Goal: Task Accomplishment & Management: Use online tool/utility

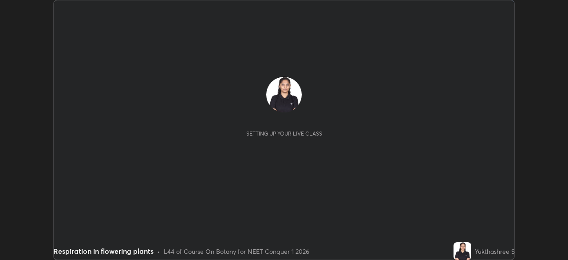
scroll to position [260, 568]
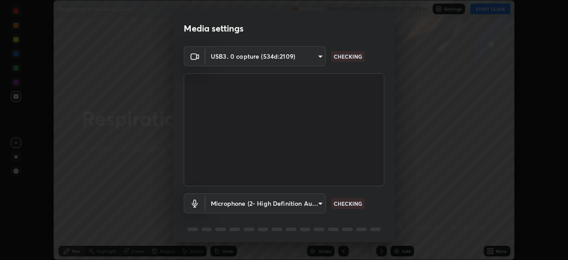
type input "f980875124209cf85bbf3f3452d6382f644449d4b80ed3042153ab235f4cb748"
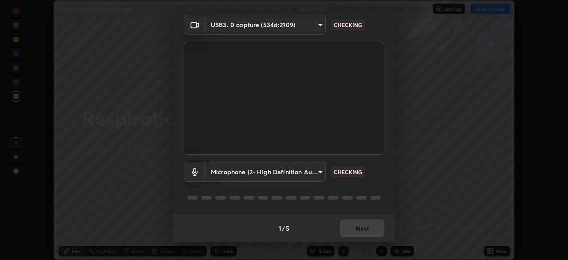
click at [276, 172] on body "Erase all Respiration in flowering plants Recording WAS SCHEDULED TO START AT 1…" at bounding box center [284, 130] width 568 height 260
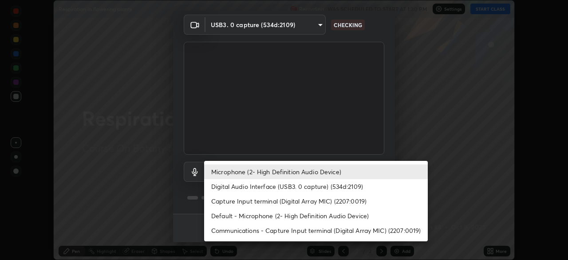
click at [273, 186] on li "Digital Audio Interface (USB3. 0 capture) (534d:2109)" at bounding box center [316, 186] width 224 height 15
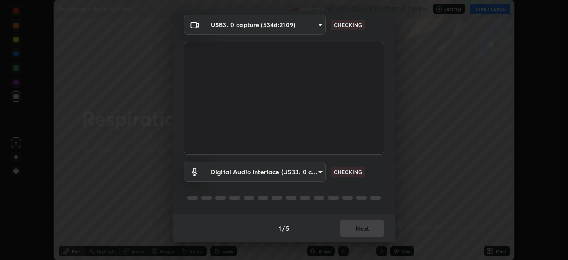
click at [279, 171] on body "Erase all Respiration in flowering plants Recording WAS SCHEDULED TO START AT 1…" at bounding box center [284, 130] width 568 height 260
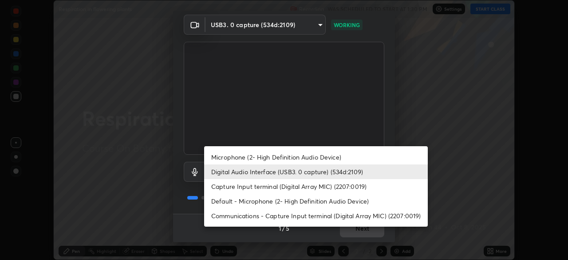
click at [282, 155] on li "Microphone (2- High Definition Audio Device)" at bounding box center [316, 157] width 224 height 15
type input "5fa097388a4fcdee07a10247f1d425762d8a7ac056759a89de49364f83e6b3d5"
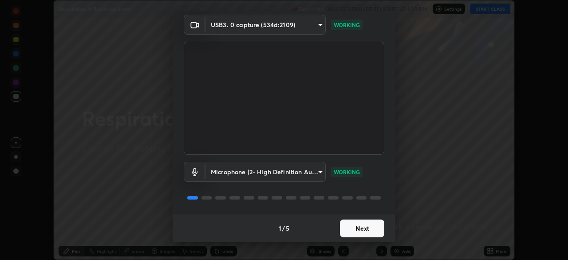
click at [367, 225] on button "Next" at bounding box center [362, 228] width 44 height 18
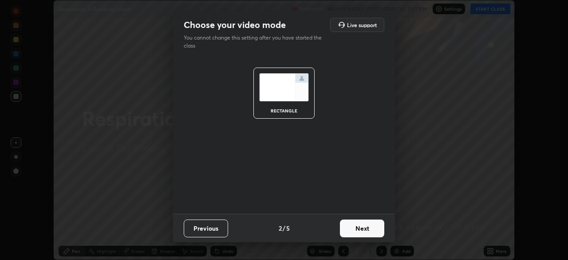
scroll to position [0, 0]
click at [369, 229] on button "Next" at bounding box center [362, 228] width 44 height 18
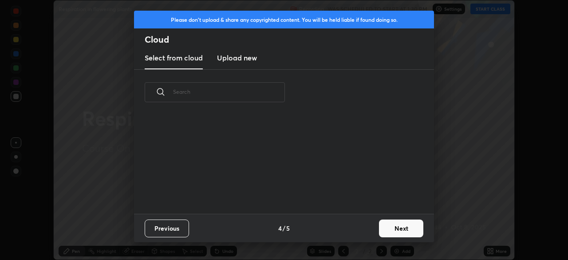
click at [373, 230] on div "Previous 4 / 5 Next" at bounding box center [284, 228] width 300 height 28
click at [400, 230] on button "Next" at bounding box center [401, 228] width 44 height 18
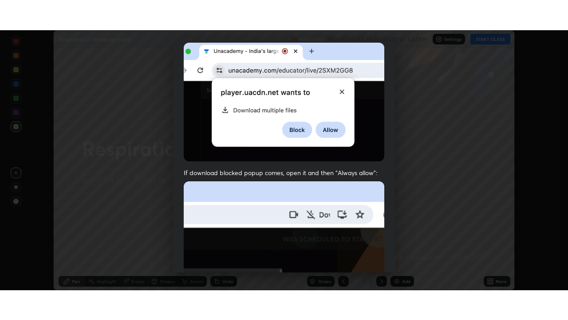
scroll to position [213, 0]
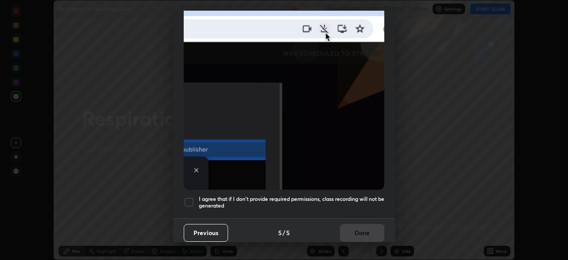
click at [193, 199] on div at bounding box center [189, 202] width 11 height 11
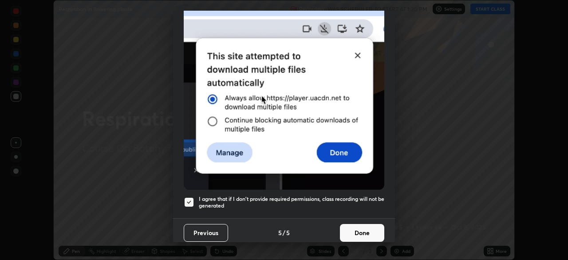
click at [362, 229] on button "Done" at bounding box center [362, 233] width 44 height 18
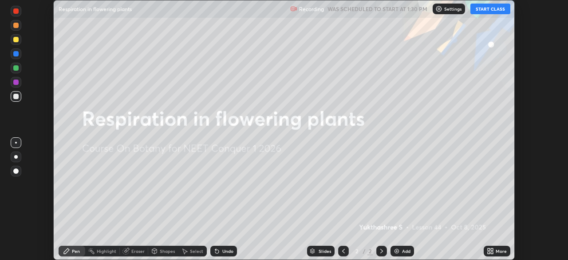
click at [493, 9] on button "START CLASS" at bounding box center [491, 9] width 40 height 11
click at [505, 249] on div "More" at bounding box center [501, 251] width 11 height 4
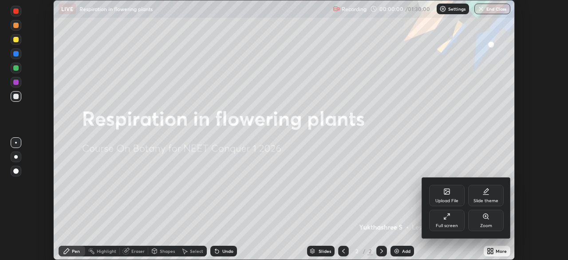
click at [449, 215] on icon at bounding box center [449, 215] width 2 height 2
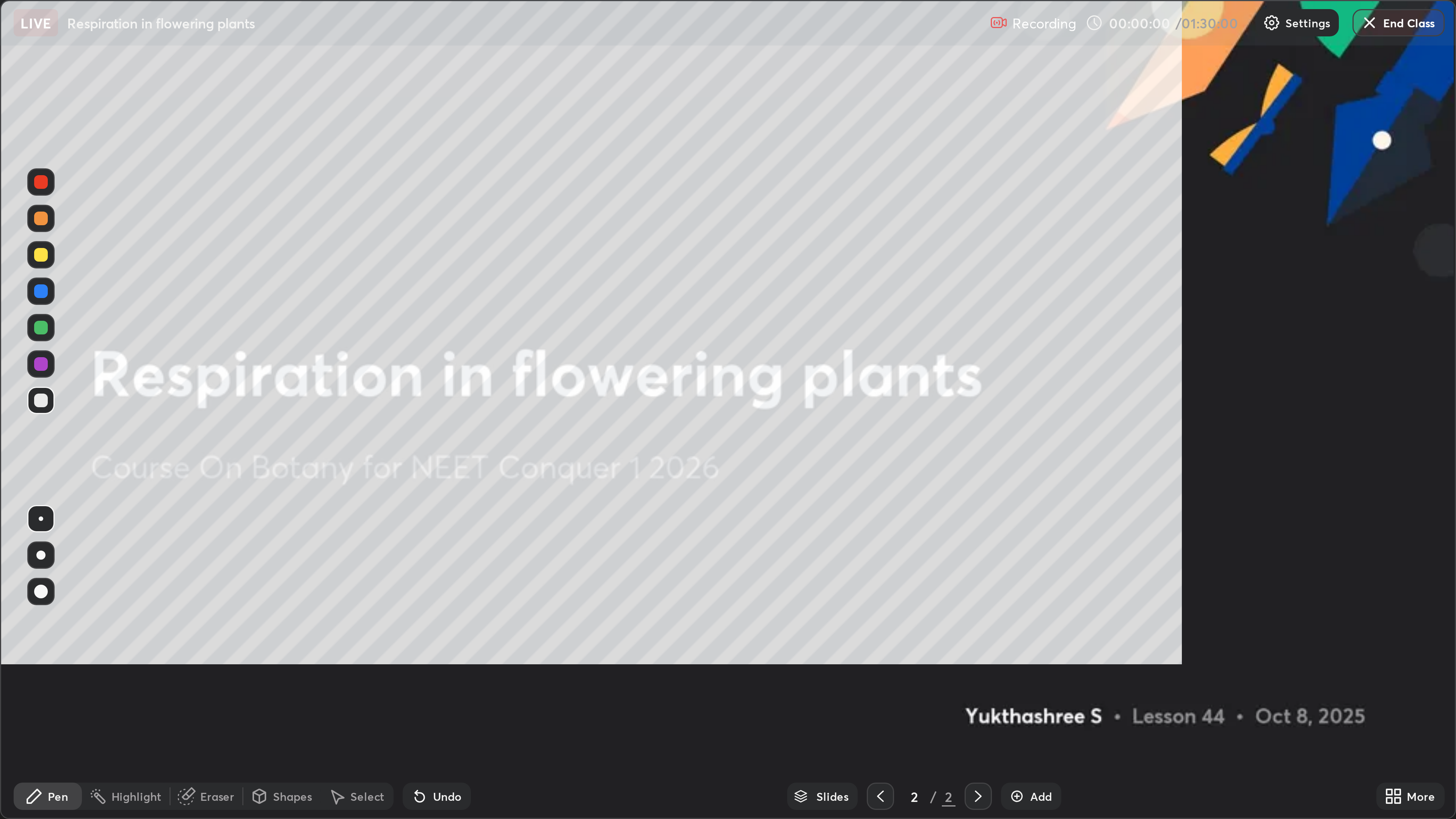
scroll to position [273, 485]
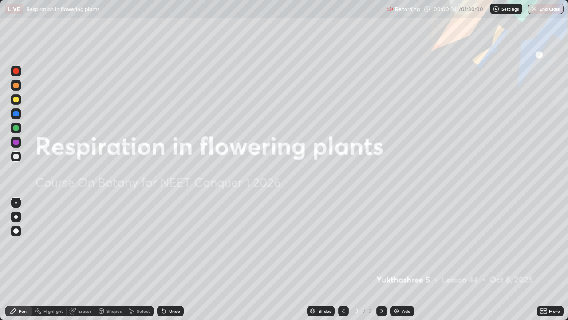
click at [551, 259] on div "More" at bounding box center [554, 311] width 11 height 4
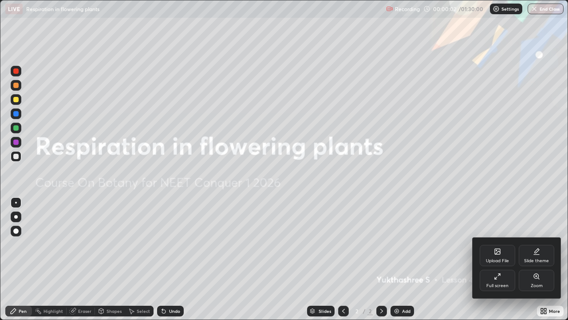
click at [543, 258] on div "Slide theme" at bounding box center [536, 260] width 25 height 4
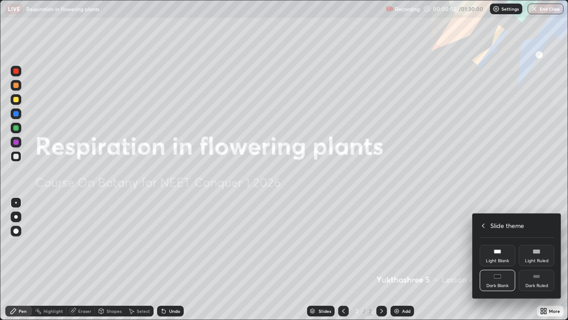
click at [540, 259] on div "Dark Ruled" at bounding box center [537, 280] width 36 height 21
click at [452, 259] on div at bounding box center [284, 160] width 568 height 320
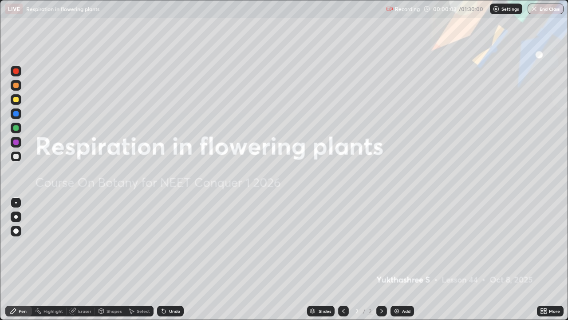
click at [406, 259] on div "Add" at bounding box center [406, 311] width 8 height 4
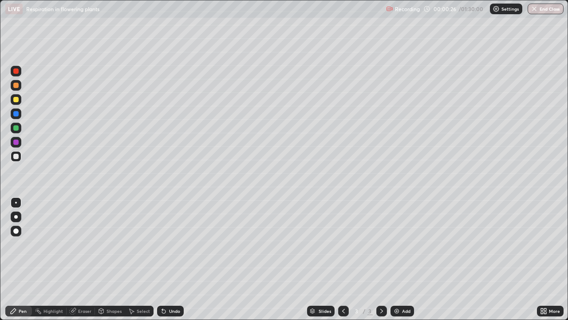
click at [18, 127] on div at bounding box center [15, 127] width 5 height 5
click at [404, 259] on div "Add" at bounding box center [406, 311] width 8 height 4
click at [16, 72] on div at bounding box center [15, 70] width 5 height 5
click at [16, 231] on div at bounding box center [15, 230] width 5 height 5
click at [16, 203] on div at bounding box center [16, 203] width 2 height 2
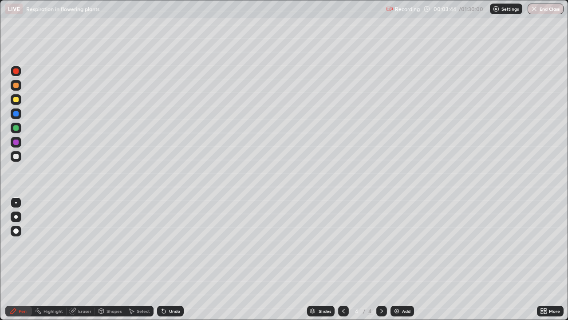
click at [50, 259] on div "Highlight" at bounding box center [54, 311] width 20 height 4
click at [15, 259] on rect at bounding box center [17, 267] width 4 height 4
click at [16, 259] on icon at bounding box center [13, 310] width 5 height 5
click at [16, 99] on div at bounding box center [15, 99] width 5 height 5
click at [15, 71] on div at bounding box center [15, 70] width 5 height 5
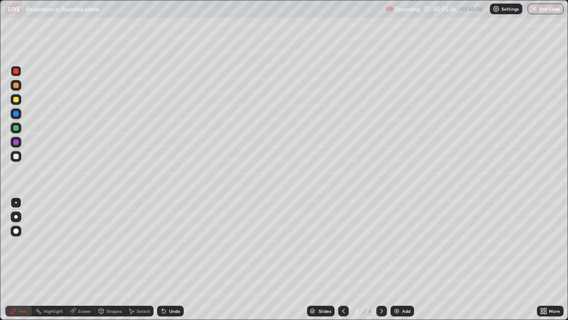
click at [17, 100] on div at bounding box center [15, 99] width 5 height 5
click at [18, 114] on div at bounding box center [15, 113] width 5 height 5
click at [15, 128] on div at bounding box center [15, 127] width 5 height 5
click at [16, 227] on div at bounding box center [16, 231] width 11 height 11
click at [16, 144] on div at bounding box center [15, 141] width 5 height 5
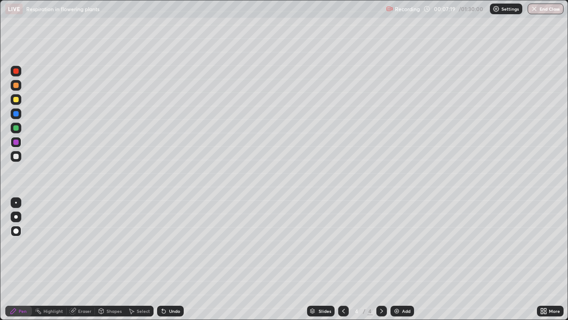
click at [16, 158] on div at bounding box center [15, 156] width 5 height 5
click at [16, 102] on div at bounding box center [15, 99] width 5 height 5
click at [165, 259] on div "Undo" at bounding box center [170, 311] width 27 height 11
click at [169, 259] on div "Undo" at bounding box center [174, 311] width 11 height 4
click at [16, 202] on div at bounding box center [16, 203] width 2 height 2
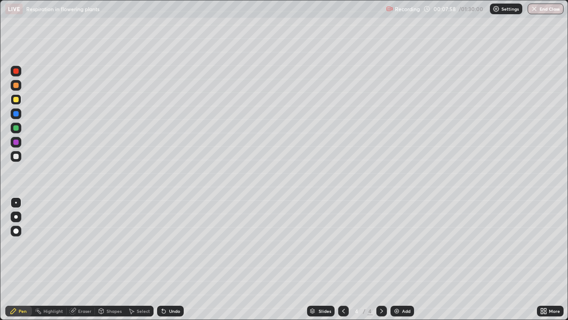
click at [16, 72] on div at bounding box center [15, 70] width 5 height 5
click at [18, 129] on div at bounding box center [15, 127] width 5 height 5
click at [18, 113] on div at bounding box center [15, 113] width 5 height 5
click at [16, 84] on div at bounding box center [15, 85] width 5 height 5
click at [15, 233] on div at bounding box center [15, 230] width 5 height 5
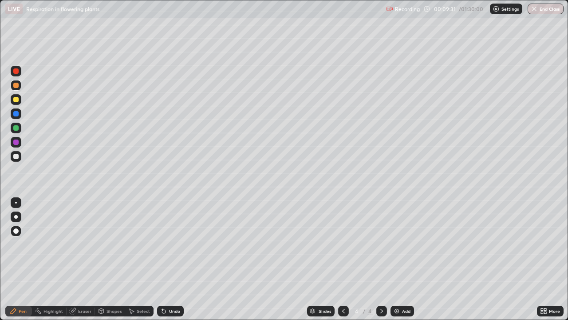
click at [16, 203] on div at bounding box center [16, 203] width 2 height 2
click at [170, 259] on div "Undo" at bounding box center [174, 311] width 11 height 4
click at [16, 71] on div at bounding box center [15, 70] width 5 height 5
click at [16, 85] on div at bounding box center [15, 85] width 5 height 5
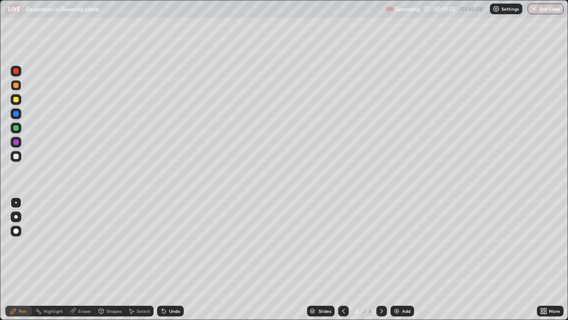
click at [170, 259] on div "Undo" at bounding box center [174, 311] width 11 height 4
click at [16, 142] on div at bounding box center [15, 141] width 5 height 5
click at [174, 259] on div "Undo" at bounding box center [170, 311] width 27 height 11
click at [168, 259] on div "Undo" at bounding box center [170, 311] width 27 height 11
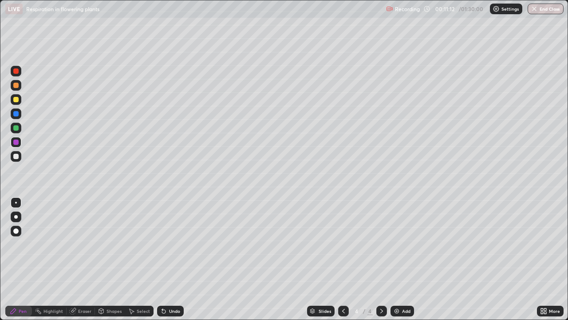
click at [168, 259] on div "Undo" at bounding box center [170, 311] width 27 height 11
click at [171, 259] on div "Undo" at bounding box center [174, 311] width 11 height 4
click at [169, 259] on div "Undo" at bounding box center [170, 311] width 27 height 11
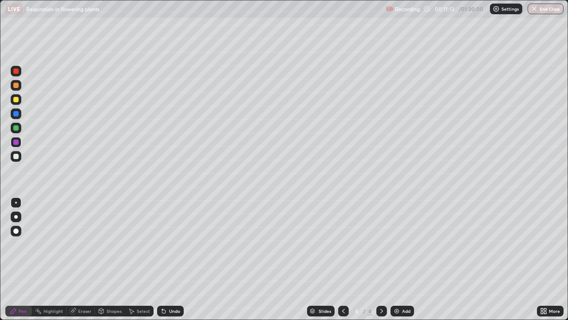
click at [169, 259] on div "Undo" at bounding box center [170, 311] width 27 height 11
click at [168, 259] on div "Undo" at bounding box center [170, 311] width 27 height 11
click at [171, 259] on div "Undo" at bounding box center [170, 311] width 27 height 11
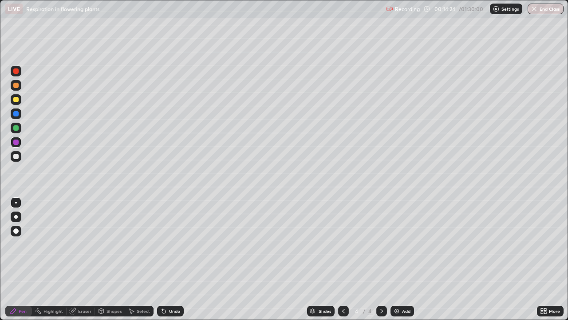
click at [15, 127] on div at bounding box center [15, 127] width 5 height 5
click at [402, 259] on div "Add" at bounding box center [403, 311] width 24 height 11
click at [18, 155] on div at bounding box center [15, 156] width 5 height 5
click at [16, 83] on div at bounding box center [15, 85] width 5 height 5
click at [14, 99] on div at bounding box center [15, 99] width 5 height 5
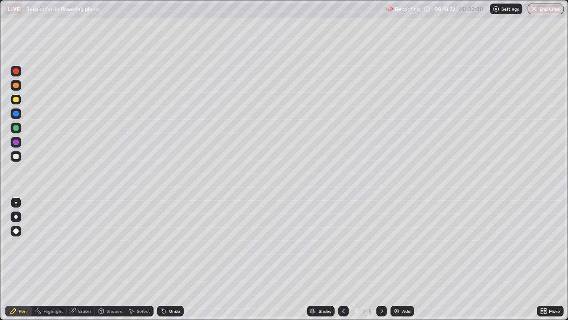
click at [171, 259] on div "Undo" at bounding box center [174, 311] width 11 height 4
click at [167, 259] on div "Undo" at bounding box center [170, 311] width 27 height 11
click at [170, 259] on div "Undo" at bounding box center [170, 311] width 27 height 11
click at [16, 84] on div at bounding box center [15, 85] width 5 height 5
click at [167, 259] on div "Undo" at bounding box center [170, 311] width 27 height 11
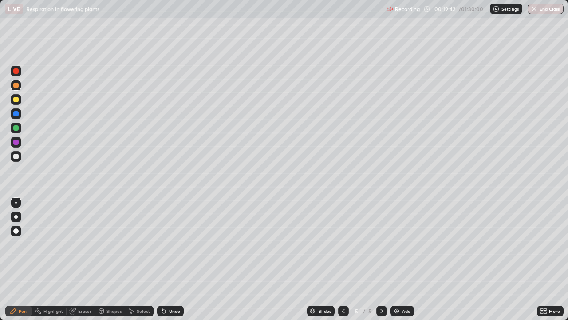
click at [167, 259] on div "Undo" at bounding box center [170, 311] width 27 height 11
click at [169, 259] on div "Undo" at bounding box center [170, 311] width 27 height 11
click at [175, 259] on div "Undo" at bounding box center [170, 311] width 27 height 11
click at [15, 160] on div at bounding box center [16, 156] width 11 height 11
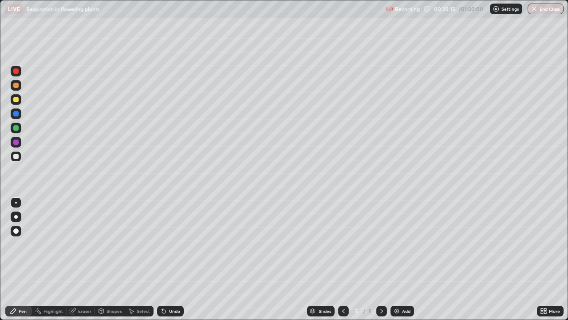
click at [171, 259] on div "Undo" at bounding box center [170, 311] width 27 height 11
click at [82, 259] on div "Eraser" at bounding box center [81, 311] width 28 height 11
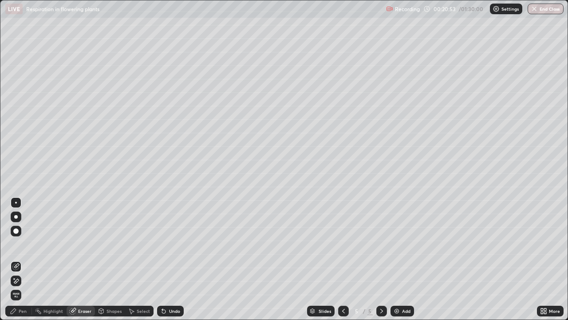
click at [19, 259] on icon at bounding box center [15, 281] width 7 height 8
click at [18, 259] on div "Pen" at bounding box center [18, 311] width 27 height 11
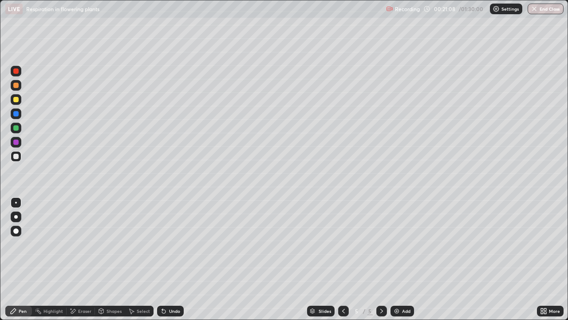
click at [179, 259] on div "Undo" at bounding box center [170, 311] width 27 height 11
click at [19, 95] on div at bounding box center [16, 99] width 11 height 11
click at [18, 155] on div at bounding box center [15, 156] width 5 height 5
click at [16, 72] on div at bounding box center [15, 70] width 5 height 5
click at [18, 126] on div at bounding box center [15, 127] width 5 height 5
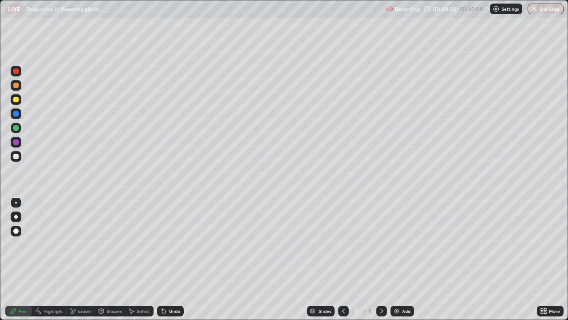
click at [397, 259] on img at bounding box center [396, 310] width 7 height 7
click at [110, 259] on div "Shapes" at bounding box center [114, 311] width 15 height 4
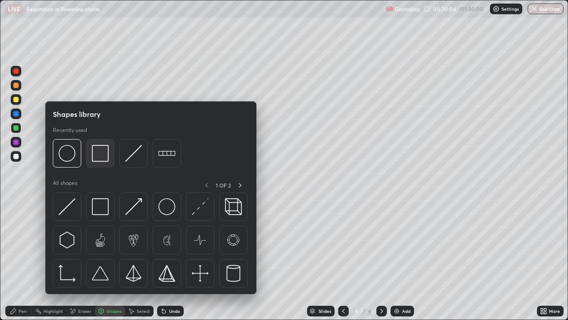
click at [99, 159] on img at bounding box center [100, 153] width 17 height 17
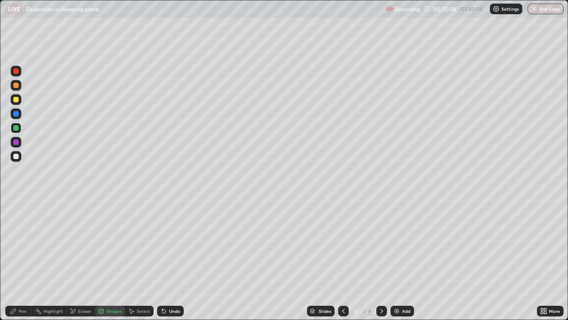
click at [15, 72] on div at bounding box center [15, 70] width 5 height 5
click at [17, 87] on div at bounding box center [15, 85] width 5 height 5
click at [17, 158] on div at bounding box center [15, 156] width 5 height 5
click at [18, 128] on div at bounding box center [15, 127] width 5 height 5
click at [167, 259] on div "Undo" at bounding box center [170, 311] width 27 height 11
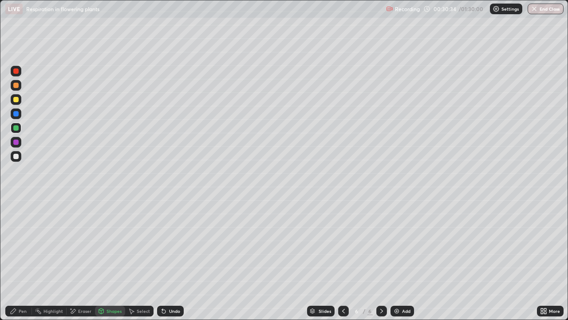
click at [172, 259] on div "Undo" at bounding box center [170, 311] width 27 height 11
click at [169, 259] on div "Undo" at bounding box center [174, 311] width 11 height 4
click at [15, 87] on div at bounding box center [15, 85] width 5 height 5
click at [18, 141] on div at bounding box center [15, 141] width 5 height 5
click at [16, 259] on icon at bounding box center [13, 310] width 7 height 7
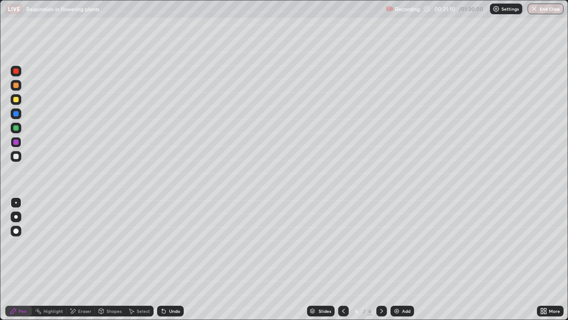
click at [16, 128] on div at bounding box center [15, 127] width 5 height 5
click at [18, 142] on div at bounding box center [15, 141] width 5 height 5
click at [16, 158] on div at bounding box center [15, 156] width 5 height 5
click at [163, 259] on icon at bounding box center [164, 312] width 4 height 4
click at [164, 259] on div "Undo" at bounding box center [170, 311] width 27 height 11
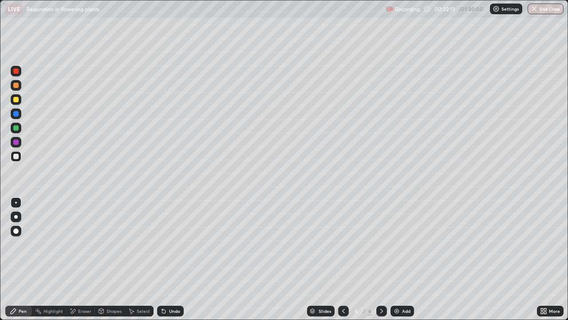
click at [163, 259] on icon at bounding box center [164, 312] width 4 height 4
click at [15, 71] on div at bounding box center [15, 70] width 5 height 5
click at [16, 159] on div at bounding box center [16, 156] width 11 height 11
click at [167, 259] on div "Undo" at bounding box center [170, 311] width 27 height 11
click at [164, 259] on div "Undo" at bounding box center [170, 311] width 27 height 11
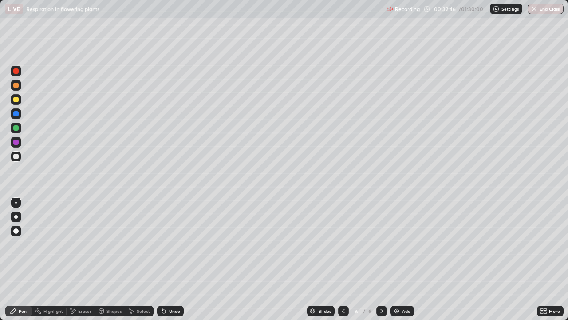
click at [167, 259] on div "Undo" at bounding box center [170, 311] width 27 height 11
click at [18, 98] on div at bounding box center [15, 99] width 5 height 5
click at [170, 259] on div "Undo" at bounding box center [174, 311] width 11 height 4
click at [169, 259] on div "Undo" at bounding box center [174, 311] width 11 height 4
click at [18, 157] on div at bounding box center [15, 156] width 5 height 5
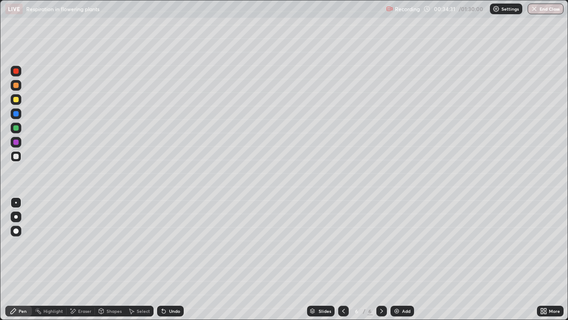
click at [79, 259] on div "Eraser" at bounding box center [84, 311] width 13 height 4
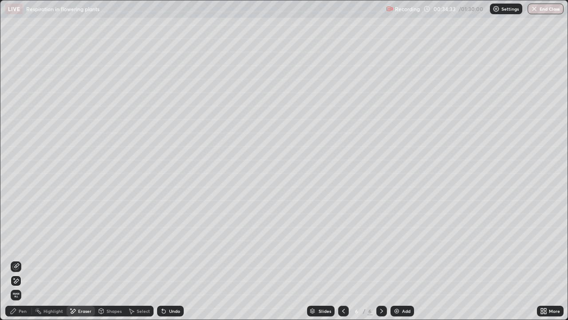
click at [18, 259] on div "Pen" at bounding box center [18, 311] width 27 height 11
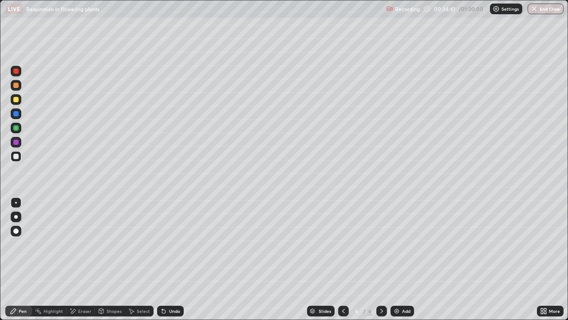
click at [91, 259] on div "Eraser" at bounding box center [81, 311] width 28 height 11
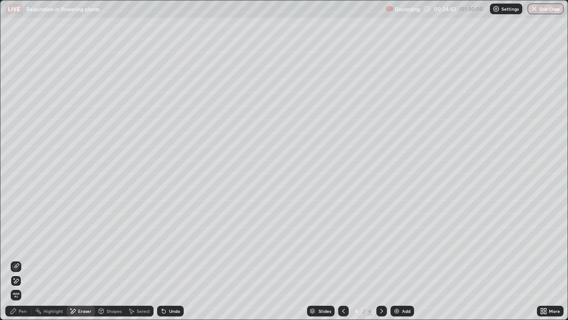
click at [101, 259] on icon at bounding box center [101, 311] width 0 height 3
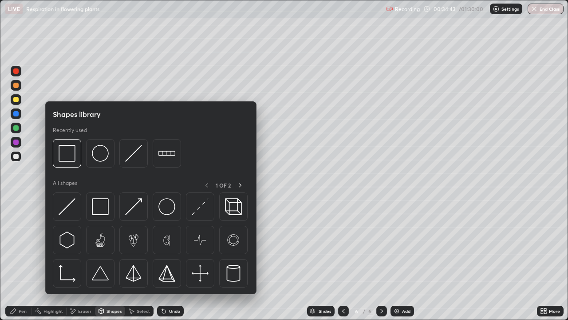
click at [83, 259] on div "Eraser" at bounding box center [81, 311] width 28 height 11
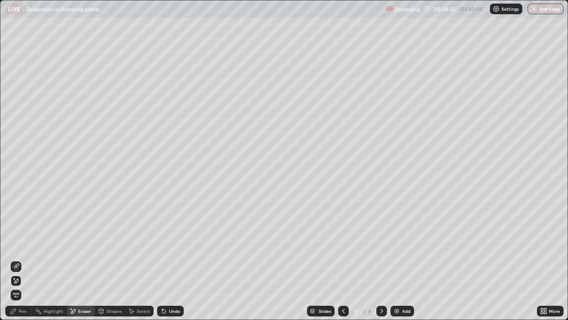
click at [18, 259] on div "Pen" at bounding box center [18, 311] width 27 height 11
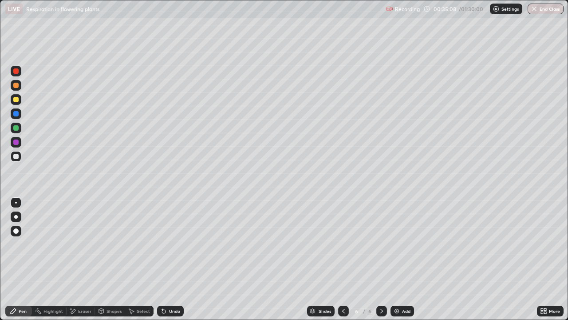
click at [16, 101] on div at bounding box center [15, 99] width 5 height 5
click at [16, 86] on div at bounding box center [15, 85] width 5 height 5
click at [15, 139] on div at bounding box center [16, 142] width 11 height 11
click at [17, 111] on div at bounding box center [15, 113] width 5 height 5
click at [18, 97] on div at bounding box center [15, 99] width 5 height 5
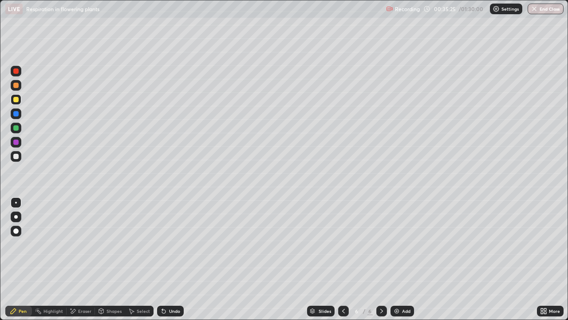
click at [16, 114] on div at bounding box center [15, 113] width 5 height 5
click at [18, 86] on div at bounding box center [15, 85] width 5 height 5
click at [16, 156] on div at bounding box center [15, 156] width 5 height 5
click at [16, 127] on div at bounding box center [15, 127] width 5 height 5
click at [16, 99] on div at bounding box center [15, 99] width 5 height 5
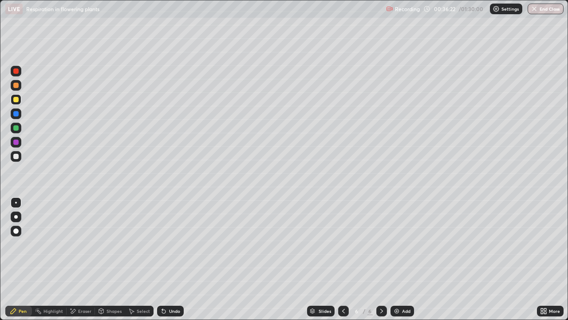
click at [168, 259] on div "Undo" at bounding box center [170, 311] width 27 height 11
click at [15, 72] on div at bounding box center [15, 70] width 5 height 5
click at [15, 85] on div at bounding box center [15, 85] width 5 height 5
click at [26, 259] on div "Pen" at bounding box center [23, 311] width 8 height 4
click at [169, 259] on div "Undo" at bounding box center [174, 311] width 11 height 4
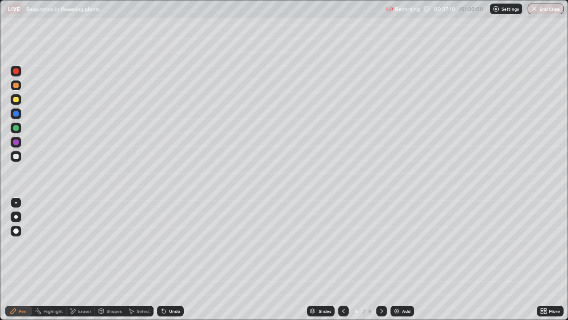
click at [163, 259] on icon at bounding box center [164, 312] width 4 height 4
click at [164, 259] on icon at bounding box center [163, 310] width 7 height 7
click at [163, 259] on icon at bounding box center [164, 312] width 4 height 4
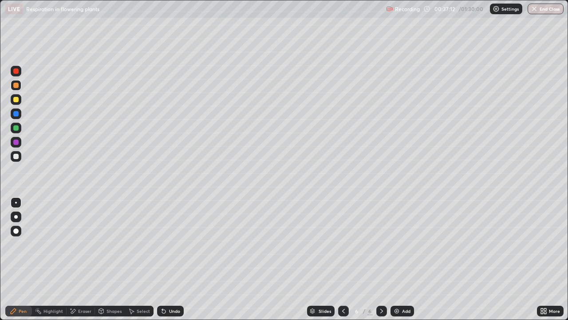
click at [166, 259] on icon at bounding box center [163, 310] width 7 height 7
click at [20, 72] on div at bounding box center [16, 71] width 11 height 11
click at [15, 117] on div at bounding box center [16, 113] width 11 height 11
click at [17, 157] on div at bounding box center [15, 156] width 5 height 5
click at [168, 259] on div "Undo" at bounding box center [170, 311] width 27 height 11
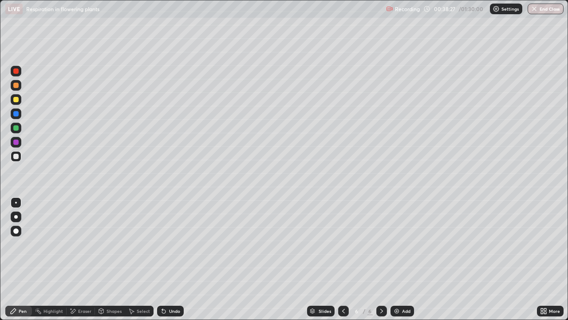
click at [169, 259] on div "Undo" at bounding box center [170, 311] width 27 height 11
click at [167, 259] on div "Undo" at bounding box center [170, 311] width 27 height 11
click at [16, 111] on div at bounding box center [15, 113] width 5 height 5
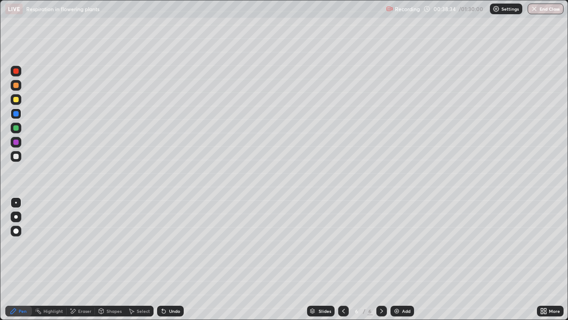
click at [21, 155] on div at bounding box center [16, 156] width 11 height 11
click at [20, 83] on div at bounding box center [16, 85] width 11 height 11
click at [16, 100] on div at bounding box center [15, 99] width 5 height 5
click at [17, 156] on div at bounding box center [15, 156] width 5 height 5
click at [16, 116] on div at bounding box center [15, 113] width 5 height 5
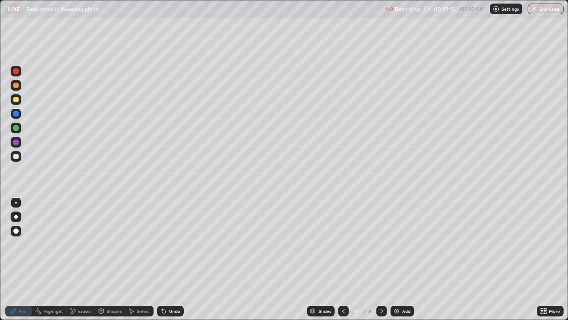
click at [15, 99] on div at bounding box center [15, 99] width 5 height 5
click at [173, 259] on div "Undo" at bounding box center [174, 311] width 11 height 4
click at [16, 113] on div at bounding box center [15, 113] width 5 height 5
click at [16, 156] on div at bounding box center [15, 156] width 5 height 5
click at [20, 113] on div at bounding box center [16, 113] width 11 height 11
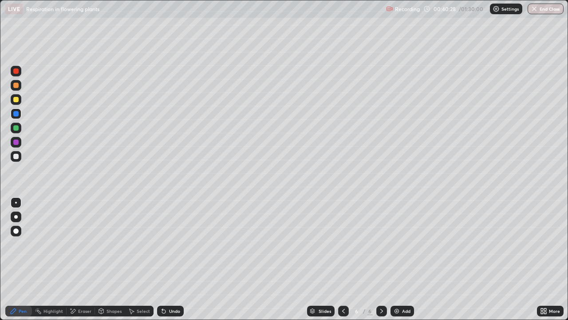
click at [16, 99] on div at bounding box center [15, 99] width 5 height 5
click at [20, 71] on div at bounding box center [16, 71] width 11 height 11
click at [12, 156] on div at bounding box center [16, 156] width 11 height 11
click at [12, 117] on div at bounding box center [16, 113] width 11 height 11
click at [178, 259] on div "Undo" at bounding box center [170, 311] width 27 height 11
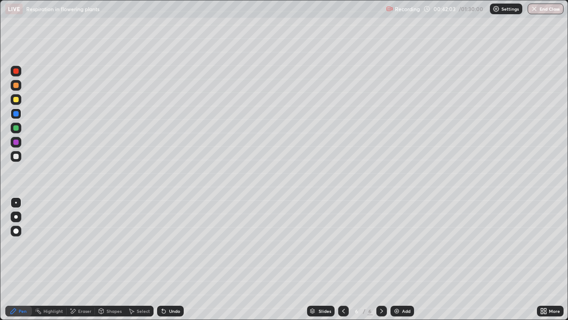
click at [178, 259] on div "Undo" at bounding box center [170, 311] width 27 height 11
click at [176, 259] on div "Undo" at bounding box center [170, 311] width 27 height 11
click at [18, 155] on div at bounding box center [15, 156] width 5 height 5
click at [15, 117] on div at bounding box center [16, 113] width 11 height 11
click at [170, 259] on div "Undo" at bounding box center [170, 311] width 27 height 11
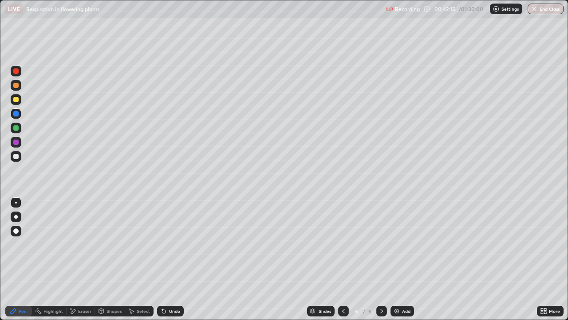
click at [170, 259] on div "Undo" at bounding box center [170, 311] width 27 height 11
click at [171, 259] on div "Undo" at bounding box center [170, 311] width 27 height 11
click at [17, 158] on div at bounding box center [15, 156] width 5 height 5
click at [167, 259] on div "Undo" at bounding box center [170, 311] width 27 height 11
click at [15, 114] on div at bounding box center [15, 113] width 5 height 5
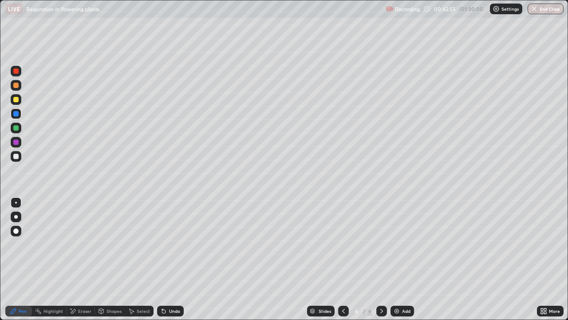
click at [15, 99] on div at bounding box center [15, 99] width 5 height 5
click at [82, 259] on div "Eraser" at bounding box center [84, 311] width 13 height 4
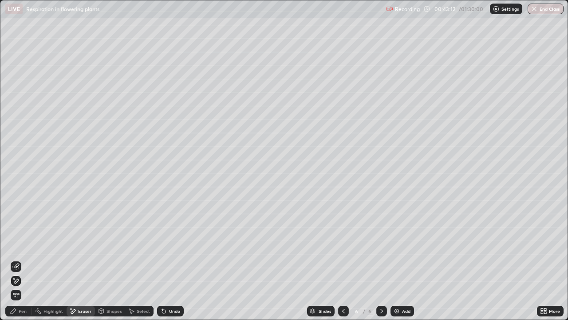
click at [17, 259] on div "Pen" at bounding box center [18, 311] width 27 height 11
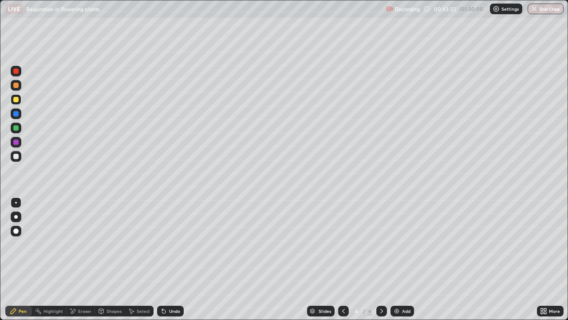
click at [18, 72] on div at bounding box center [15, 70] width 5 height 5
click at [15, 155] on div at bounding box center [15, 156] width 5 height 5
click at [169, 259] on div "Undo" at bounding box center [174, 311] width 11 height 4
click at [167, 259] on div "Undo" at bounding box center [170, 311] width 27 height 11
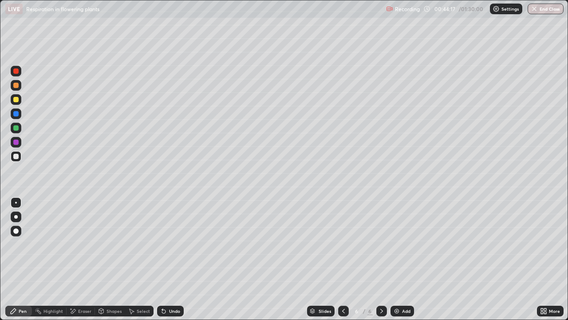
click at [167, 259] on div "Undo" at bounding box center [170, 311] width 27 height 11
click at [163, 259] on icon at bounding box center [164, 312] width 4 height 4
click at [14, 98] on div at bounding box center [15, 99] width 5 height 5
click at [13, 160] on div at bounding box center [16, 156] width 11 height 11
click at [173, 259] on div "Undo" at bounding box center [174, 311] width 11 height 4
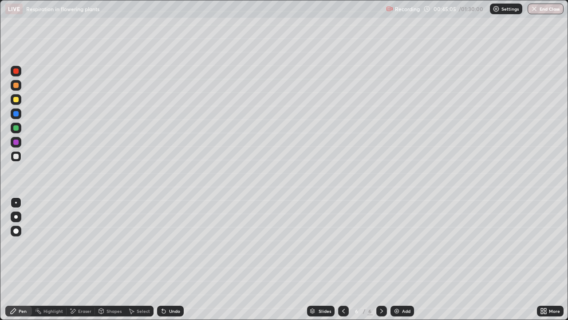
click at [16, 100] on div at bounding box center [15, 99] width 5 height 5
click at [167, 259] on div "Undo" at bounding box center [170, 311] width 27 height 11
click at [169, 259] on div "Undo" at bounding box center [174, 311] width 11 height 4
click at [169, 259] on div "Undo" at bounding box center [170, 311] width 27 height 11
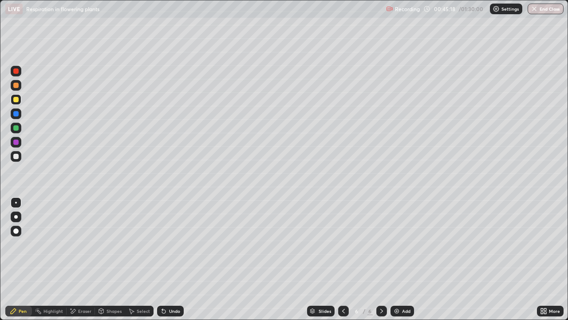
click at [20, 154] on div at bounding box center [16, 156] width 11 height 11
click at [80, 259] on div "Eraser" at bounding box center [81, 311] width 28 height 11
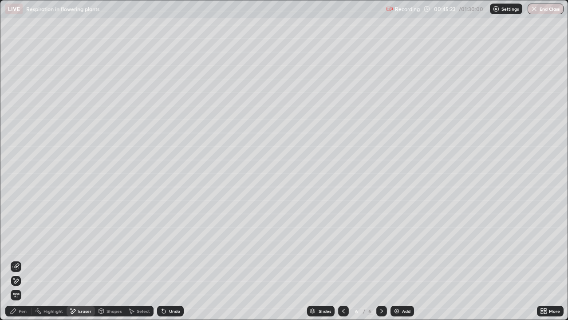
click at [19, 259] on div "Pen" at bounding box center [23, 311] width 8 height 4
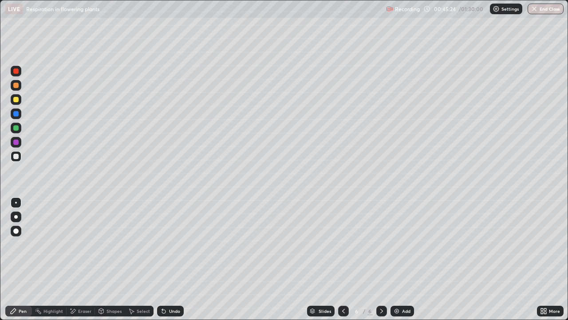
click at [19, 99] on div at bounding box center [16, 99] width 11 height 11
click at [16, 157] on div at bounding box center [15, 156] width 5 height 5
click at [13, 143] on div at bounding box center [15, 141] width 5 height 5
click at [72, 259] on icon at bounding box center [72, 311] width 7 height 8
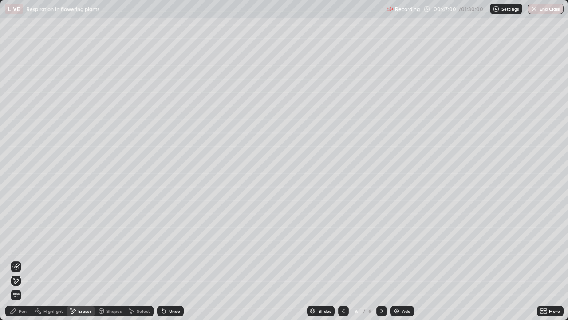
click at [14, 259] on div "Pen" at bounding box center [18, 311] width 27 height 11
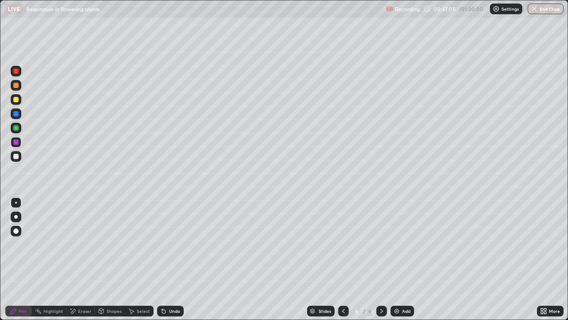
click at [17, 124] on div at bounding box center [16, 128] width 11 height 11
click at [16, 230] on div at bounding box center [15, 230] width 5 height 5
click at [16, 203] on div at bounding box center [16, 203] width 2 height 2
click at [16, 87] on div at bounding box center [15, 85] width 5 height 5
click at [16, 70] on div at bounding box center [15, 70] width 5 height 5
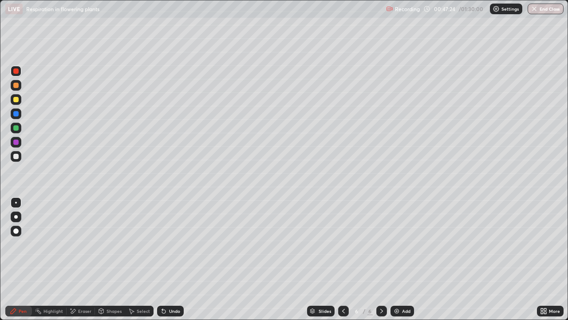
click at [16, 234] on div at bounding box center [16, 231] width 11 height 11
click at [20, 198] on div at bounding box center [16, 202] width 11 height 14
click at [16, 157] on div at bounding box center [15, 156] width 5 height 5
click at [175, 259] on div "Undo" at bounding box center [174, 311] width 11 height 4
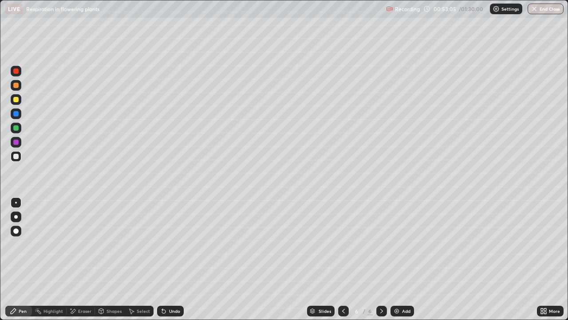
click at [179, 259] on div "Undo" at bounding box center [174, 311] width 11 height 4
click at [179, 259] on div "Undo" at bounding box center [170, 311] width 27 height 11
click at [16, 71] on div at bounding box center [15, 70] width 5 height 5
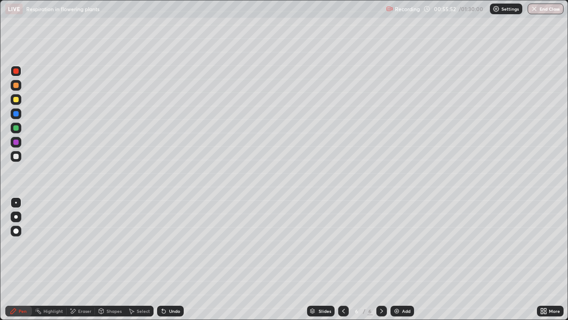
click at [396, 259] on img at bounding box center [396, 310] width 7 height 7
click at [15, 87] on div at bounding box center [15, 85] width 5 height 5
click at [109, 259] on div "Shapes" at bounding box center [114, 311] width 15 height 4
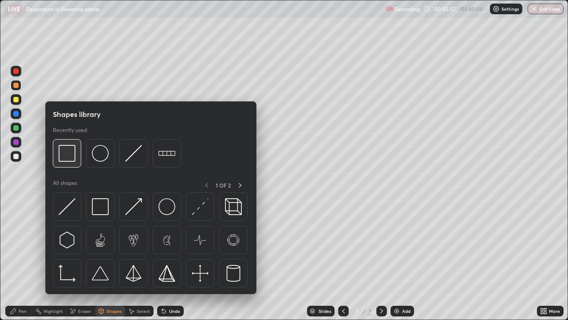
click at [72, 157] on img at bounding box center [67, 153] width 17 height 17
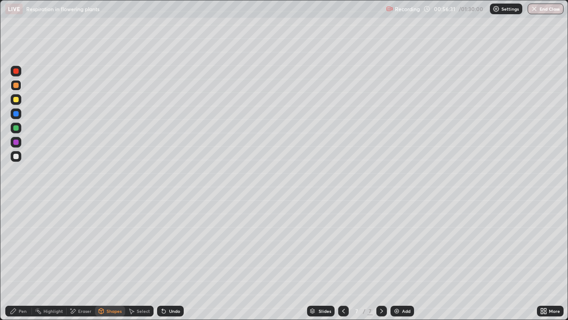
click at [19, 127] on div at bounding box center [16, 128] width 11 height 11
click at [111, 259] on div "Shapes" at bounding box center [114, 311] width 15 height 4
click at [170, 259] on div "Undo" at bounding box center [174, 311] width 11 height 4
click at [77, 259] on div "Eraser" at bounding box center [81, 311] width 28 height 11
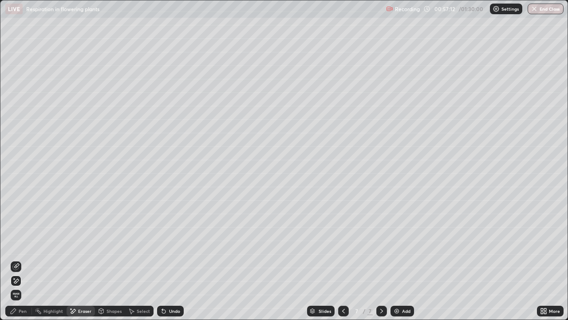
click at [15, 259] on div "Pen" at bounding box center [18, 311] width 27 height 11
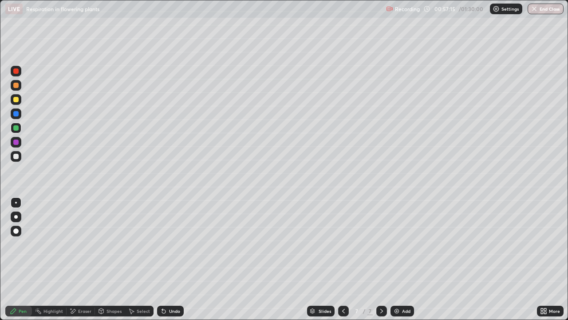
click at [167, 259] on div "Undo" at bounding box center [170, 311] width 27 height 11
click at [81, 259] on div "Eraser" at bounding box center [84, 311] width 13 height 4
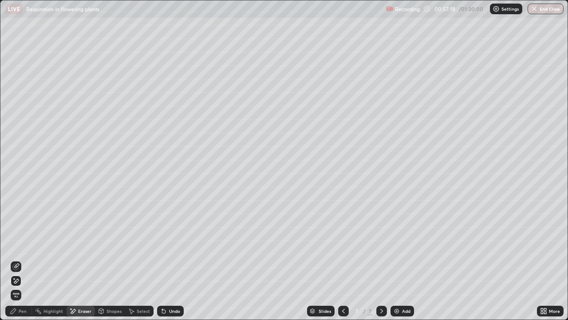
click at [105, 259] on div "Shapes" at bounding box center [110, 311] width 30 height 11
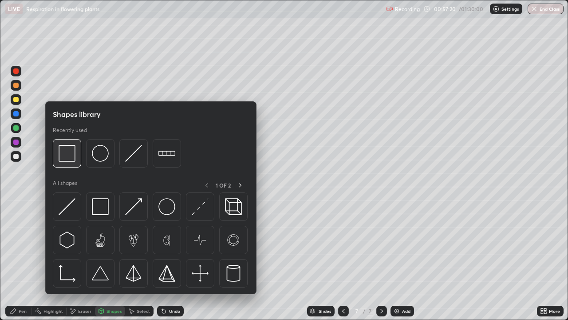
click at [73, 155] on img at bounding box center [67, 153] width 17 height 17
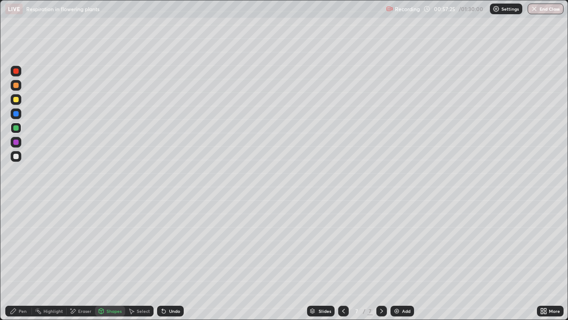
click at [170, 259] on div "Undo" at bounding box center [174, 311] width 11 height 4
click at [20, 146] on div at bounding box center [16, 142] width 11 height 11
click at [23, 259] on div "Pen" at bounding box center [23, 311] width 8 height 4
click at [15, 126] on div at bounding box center [15, 127] width 5 height 5
click at [161, 259] on div "Undo" at bounding box center [170, 311] width 27 height 11
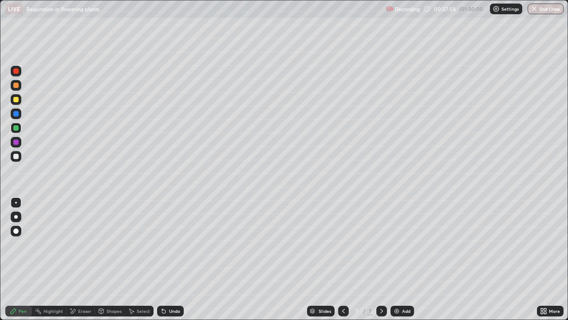
click at [163, 259] on icon at bounding box center [164, 312] width 4 height 4
click at [16, 144] on div at bounding box center [15, 141] width 5 height 5
click at [18, 69] on div at bounding box center [15, 70] width 5 height 5
click at [15, 156] on div at bounding box center [15, 156] width 5 height 5
click at [15, 99] on div at bounding box center [15, 99] width 5 height 5
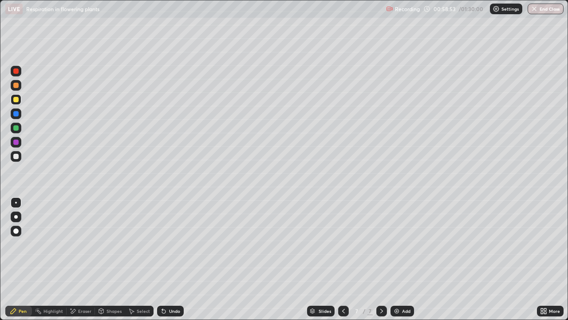
click at [20, 160] on div at bounding box center [16, 156] width 11 height 11
click at [16, 99] on div at bounding box center [15, 99] width 5 height 5
click at [16, 157] on div at bounding box center [15, 156] width 5 height 5
click at [16, 86] on div at bounding box center [15, 85] width 5 height 5
click at [16, 157] on div at bounding box center [15, 156] width 5 height 5
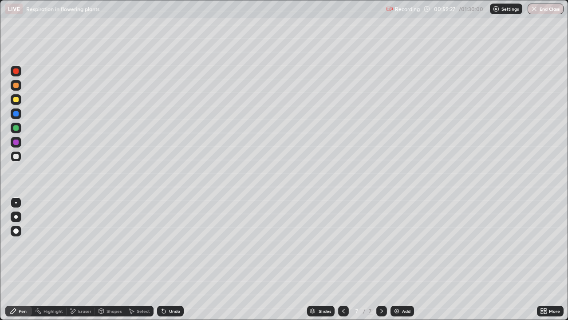
click at [167, 259] on div "Undo" at bounding box center [170, 311] width 27 height 11
click at [165, 259] on div "Undo" at bounding box center [170, 311] width 27 height 11
click at [15, 71] on div at bounding box center [15, 70] width 5 height 5
click at [18, 129] on div at bounding box center [15, 127] width 5 height 5
click at [16, 156] on div at bounding box center [15, 156] width 5 height 5
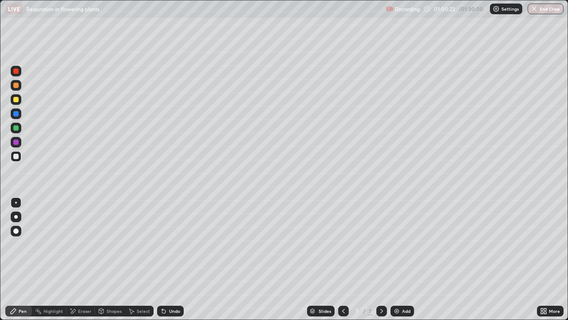
click at [14, 101] on div at bounding box center [15, 99] width 5 height 5
click at [16, 142] on div at bounding box center [15, 141] width 5 height 5
click at [16, 113] on div at bounding box center [15, 113] width 5 height 5
click at [160, 259] on icon at bounding box center [163, 310] width 7 height 7
click at [163, 259] on icon at bounding box center [164, 312] width 4 height 4
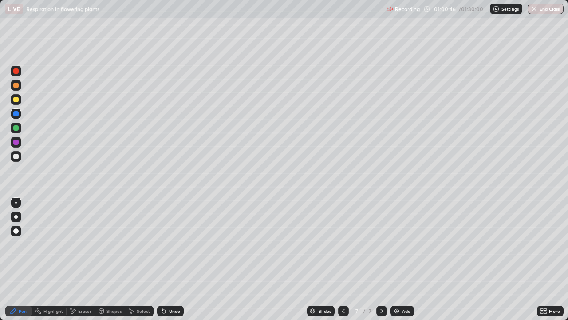
click at [163, 259] on icon at bounding box center [164, 312] width 4 height 4
click at [16, 99] on div at bounding box center [15, 99] width 5 height 5
click at [17, 113] on div at bounding box center [15, 113] width 5 height 5
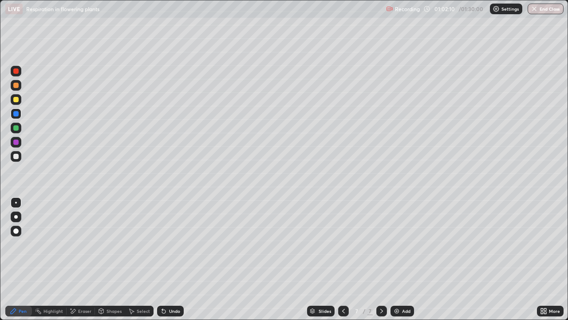
click at [163, 259] on icon at bounding box center [164, 312] width 4 height 4
click at [174, 259] on div "Undo" at bounding box center [174, 311] width 11 height 4
click at [171, 259] on div "Undo" at bounding box center [170, 311] width 27 height 11
click at [17, 99] on div at bounding box center [15, 99] width 5 height 5
click at [166, 259] on div "Undo" at bounding box center [170, 311] width 27 height 11
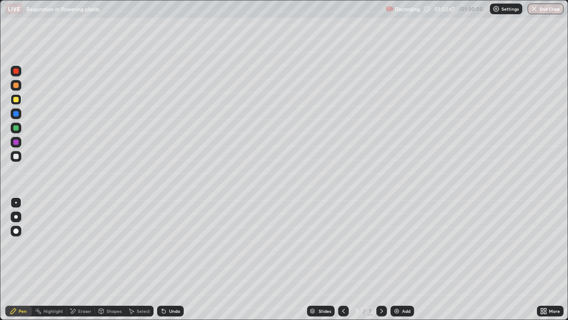
click at [15, 159] on div at bounding box center [15, 156] width 5 height 5
click at [16, 114] on div at bounding box center [15, 113] width 5 height 5
click at [20, 155] on div at bounding box center [16, 156] width 11 height 11
click at [16, 85] on div at bounding box center [15, 85] width 5 height 5
click at [21, 100] on div at bounding box center [16, 99] width 11 height 11
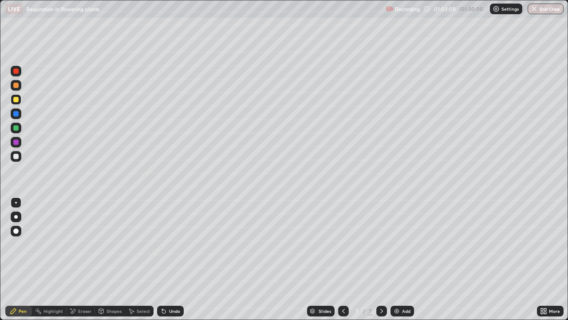
click at [169, 259] on div "Undo" at bounding box center [174, 311] width 11 height 4
click at [20, 155] on div at bounding box center [16, 156] width 11 height 11
click at [15, 114] on div at bounding box center [15, 113] width 5 height 5
click at [17, 98] on div at bounding box center [15, 99] width 5 height 5
click at [16, 114] on div at bounding box center [15, 113] width 5 height 5
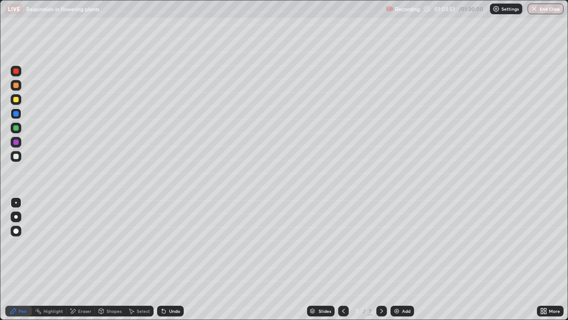
click at [17, 158] on div at bounding box center [15, 156] width 5 height 5
click at [16, 111] on div at bounding box center [15, 113] width 5 height 5
click at [14, 98] on div at bounding box center [15, 99] width 5 height 5
click at [16, 156] on div at bounding box center [15, 156] width 5 height 5
click at [17, 113] on div at bounding box center [15, 113] width 5 height 5
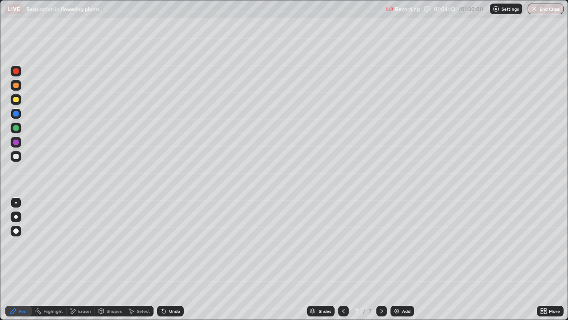
click at [14, 157] on div at bounding box center [15, 156] width 5 height 5
click at [16, 114] on div at bounding box center [15, 113] width 5 height 5
click at [16, 100] on div at bounding box center [15, 99] width 5 height 5
click at [19, 114] on div at bounding box center [16, 113] width 11 height 11
click at [16, 100] on div at bounding box center [15, 99] width 5 height 5
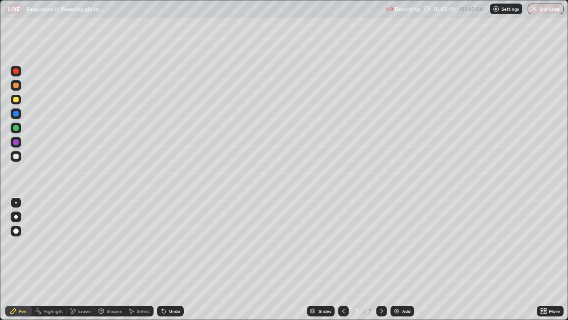
click at [16, 127] on div at bounding box center [15, 127] width 5 height 5
click at [17, 233] on div at bounding box center [15, 230] width 5 height 5
click at [16, 202] on div at bounding box center [16, 203] width 2 height 2
click at [19, 142] on div at bounding box center [16, 142] width 11 height 11
click at [17, 84] on div at bounding box center [15, 85] width 5 height 5
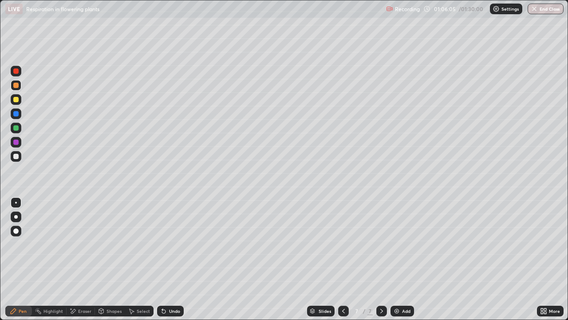
click at [15, 231] on div at bounding box center [15, 230] width 5 height 5
click at [16, 203] on div at bounding box center [16, 203] width 2 height 2
click at [16, 155] on div at bounding box center [15, 156] width 5 height 5
click at [14, 70] on div at bounding box center [15, 70] width 5 height 5
click at [18, 155] on div at bounding box center [15, 156] width 5 height 5
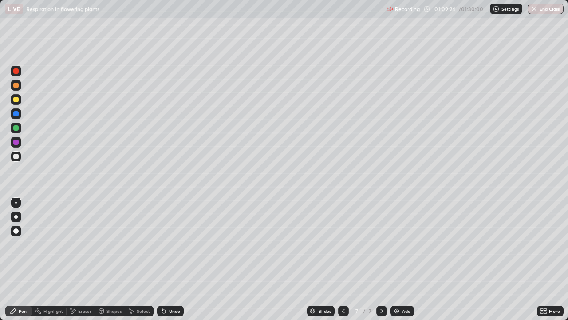
click at [162, 259] on icon at bounding box center [164, 312] width 4 height 4
click at [163, 259] on icon at bounding box center [164, 312] width 4 height 4
click at [162, 259] on div "Undo" at bounding box center [170, 311] width 27 height 11
click at [163, 259] on icon at bounding box center [164, 312] width 4 height 4
click at [162, 259] on icon at bounding box center [164, 312] width 4 height 4
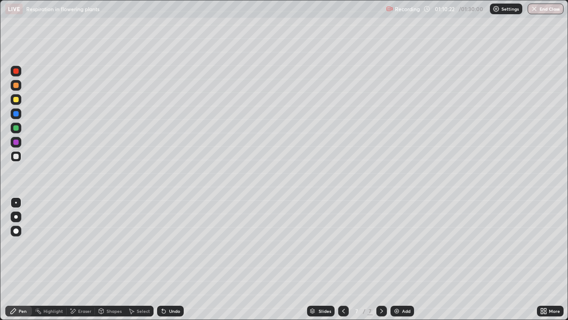
click at [17, 71] on div at bounding box center [15, 70] width 5 height 5
click at [19, 143] on div at bounding box center [16, 142] width 11 height 11
click at [539, 7] on button "End Class" at bounding box center [546, 9] width 36 height 11
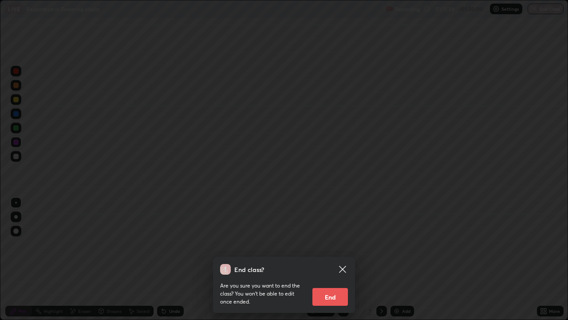
click at [332, 259] on button "End" at bounding box center [331, 297] width 36 height 18
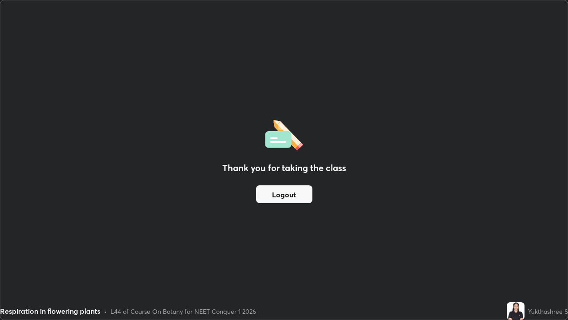
click at [301, 193] on button "Logout" at bounding box center [284, 194] width 56 height 18
